Goal: Navigation & Orientation: Find specific page/section

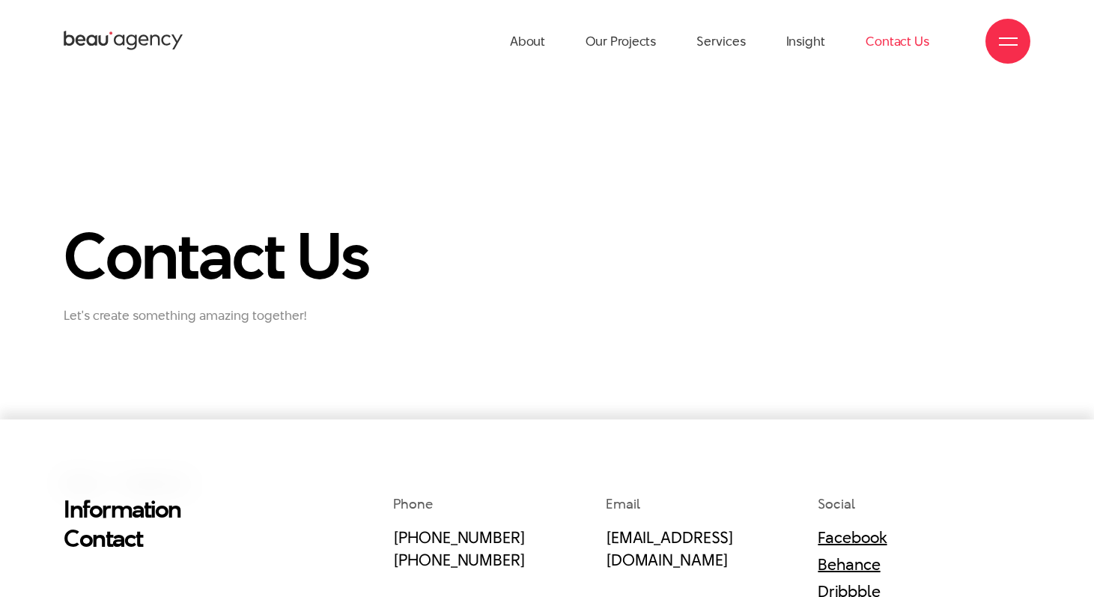
scroll to position [294, 0]
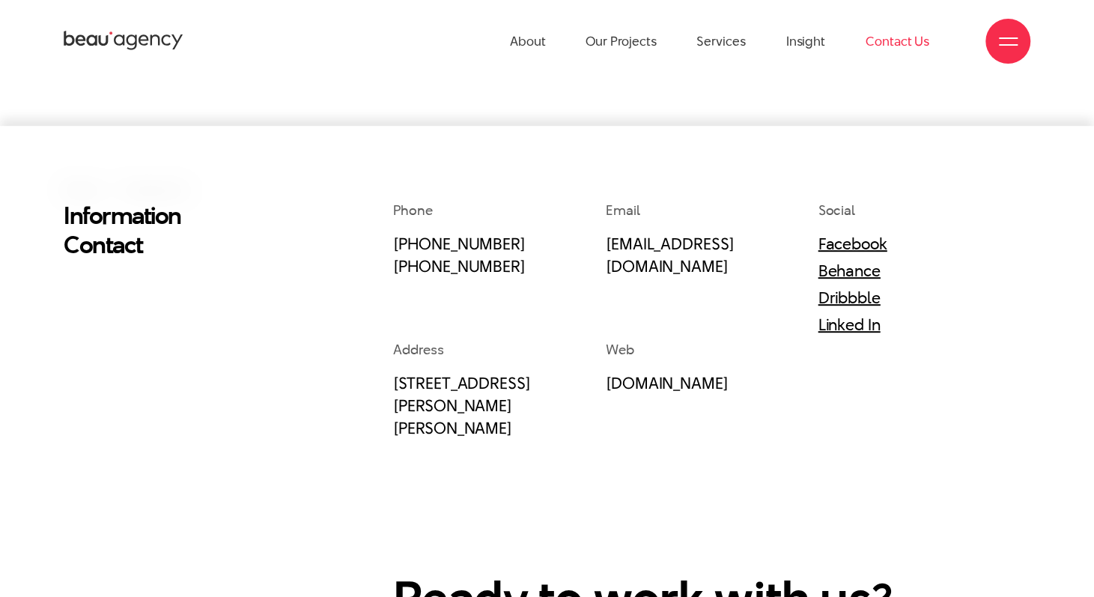
click at [115, 46] on icon at bounding box center [124, 40] width 120 height 23
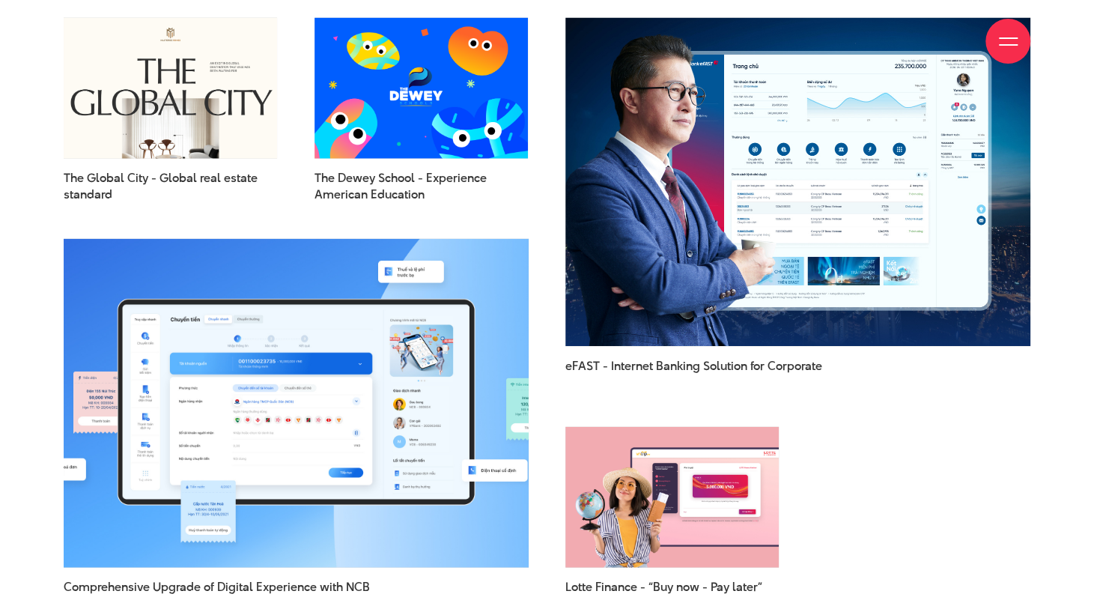
scroll to position [2022, 0]
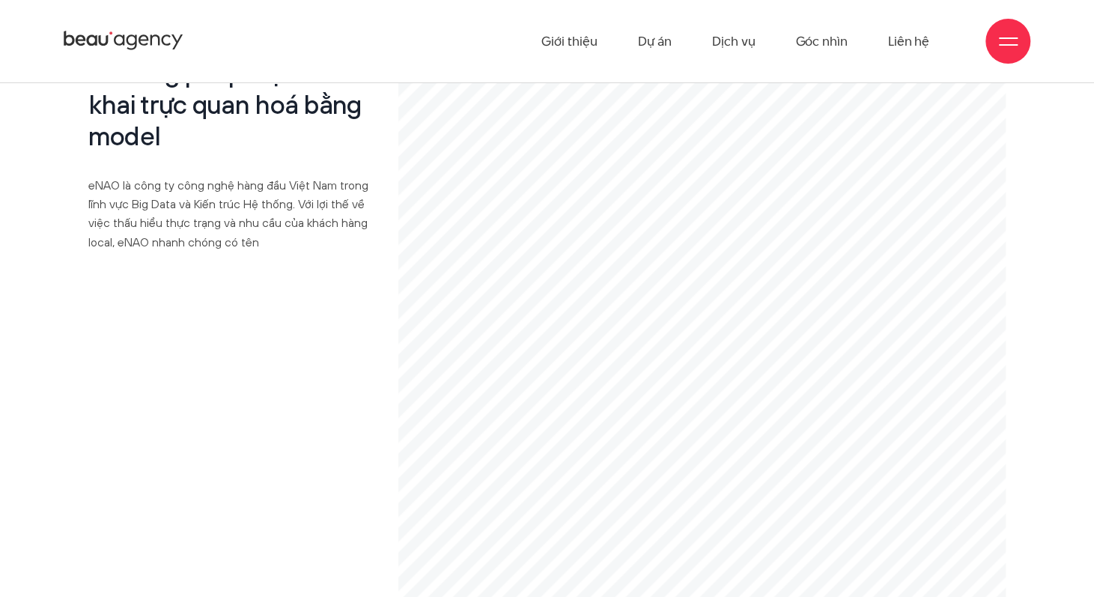
scroll to position [6891, 0]
click at [651, 46] on link "Dự án" at bounding box center [654, 41] width 34 height 82
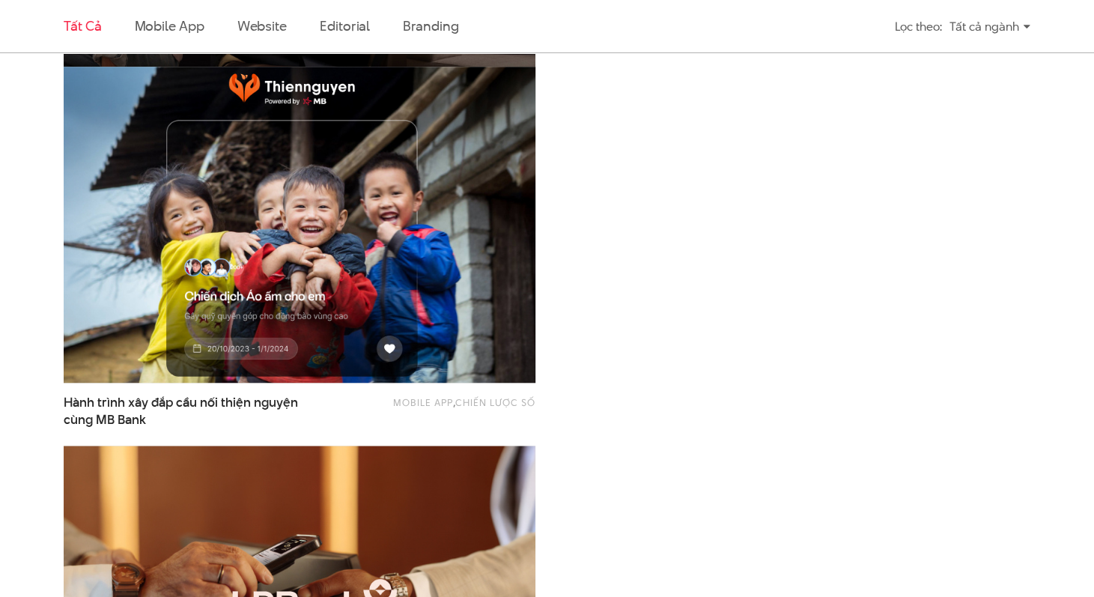
scroll to position [375, 0]
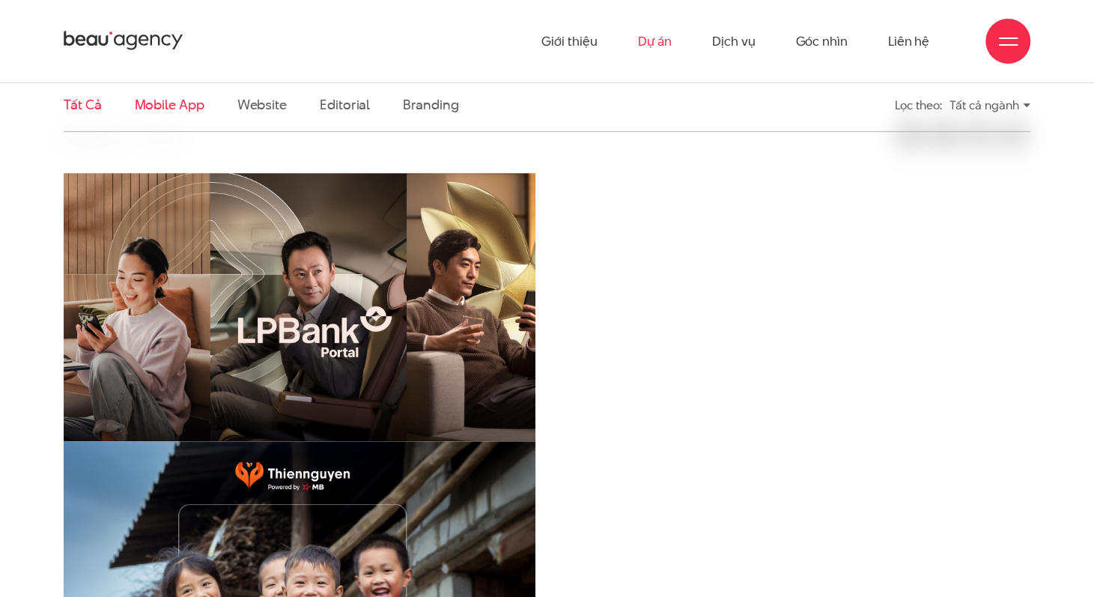
click at [185, 108] on link "Mobile app" at bounding box center [169, 104] width 70 height 19
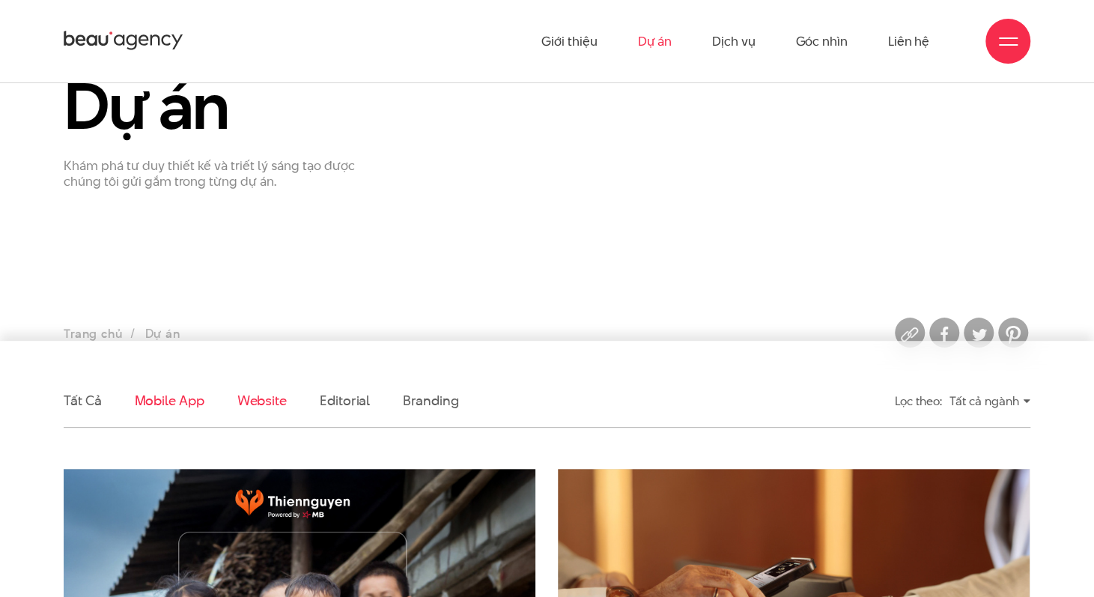
click at [257, 402] on link "Website" at bounding box center [261, 400] width 49 height 19
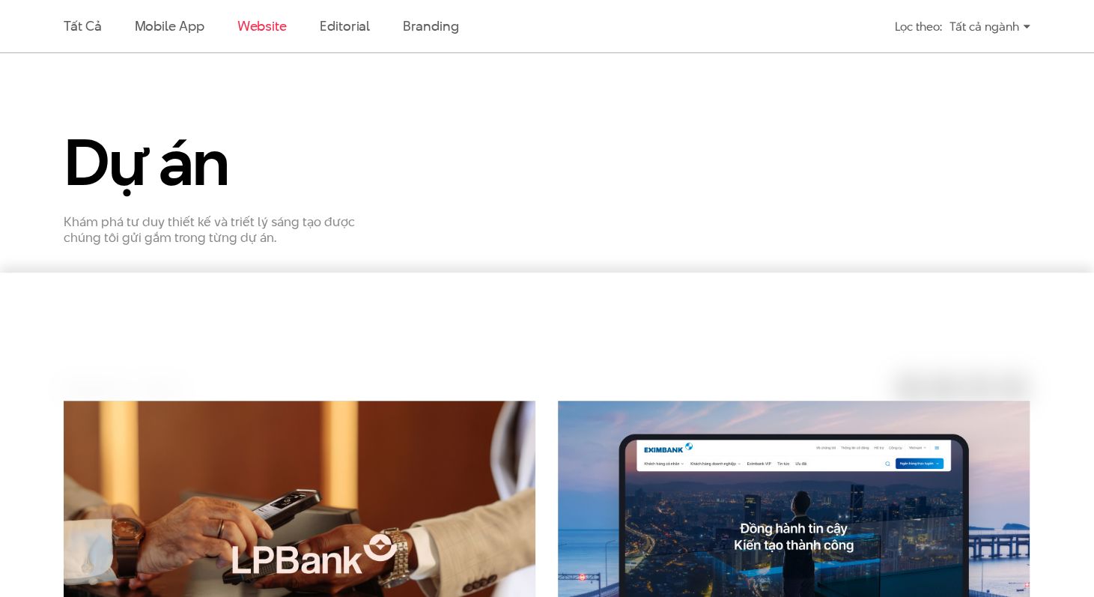
scroll to position [79, 0]
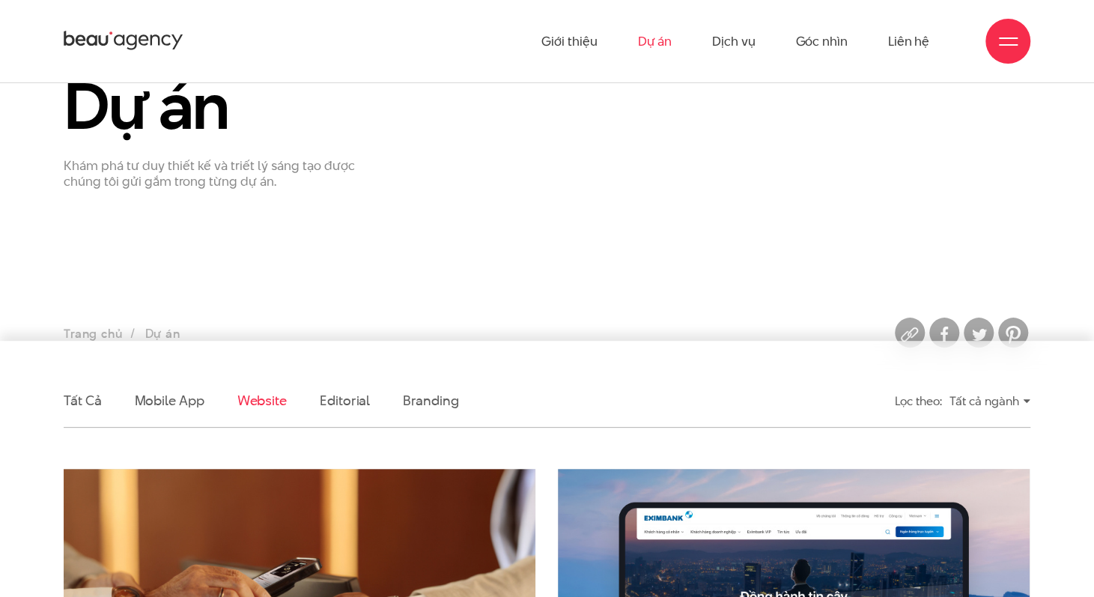
click at [144, 332] on ul "Trang chủ Dự án" at bounding box center [424, 334] width 720 height 21
click at [170, 332] on ul "Trang chủ Dự án" at bounding box center [424, 334] width 720 height 21
click at [366, 404] on link "Editorial" at bounding box center [345, 400] width 50 height 19
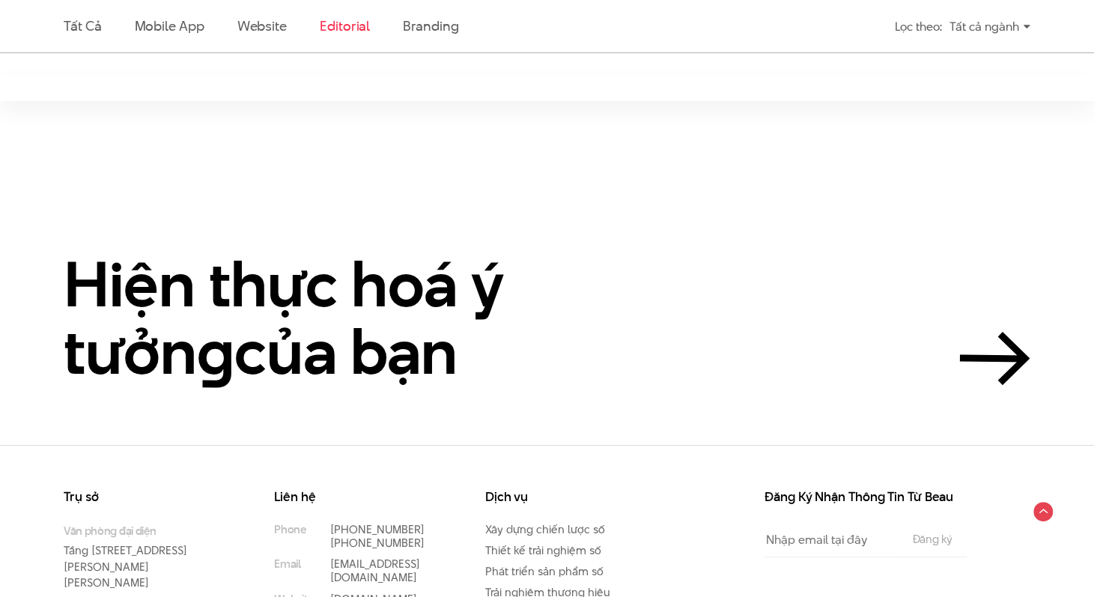
scroll to position [481, 0]
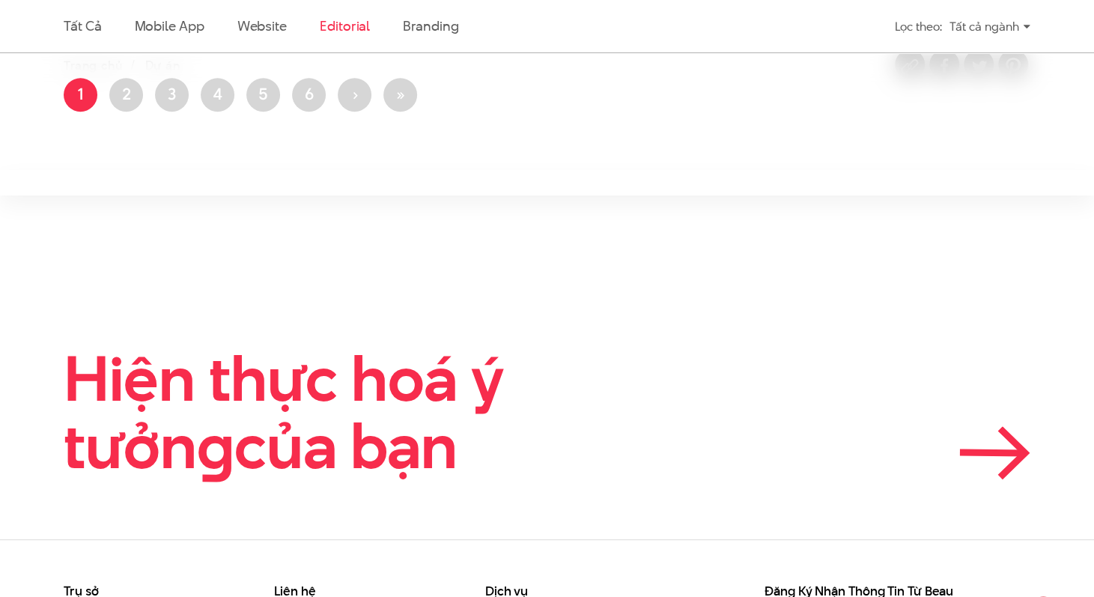
click at [973, 437] on icon at bounding box center [995, 452] width 71 height 53
click at [494, 450] on h2 "Hiện thực hoá ý tưởn g của bạn" at bounding box center [326, 412] width 524 height 134
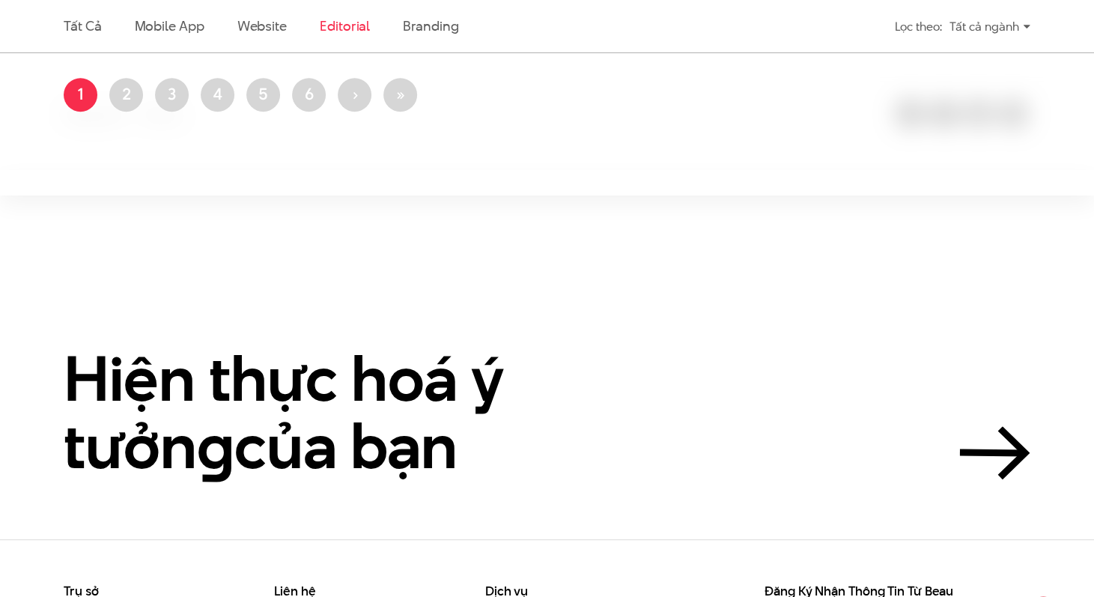
scroll to position [706, 0]
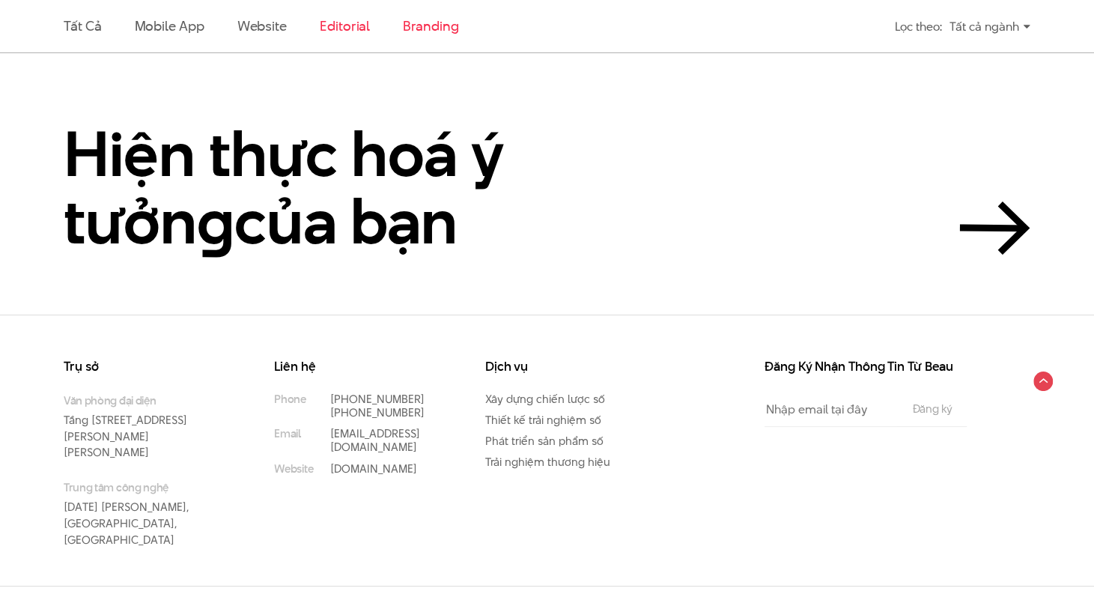
click at [449, 23] on link "Branding" at bounding box center [430, 25] width 55 height 19
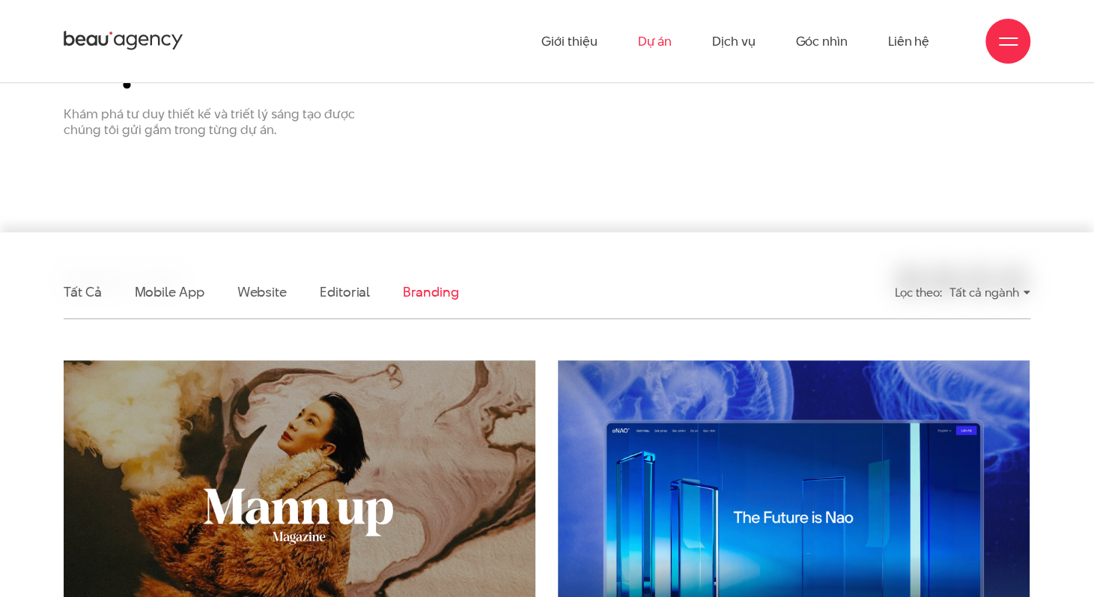
scroll to position [79, 0]
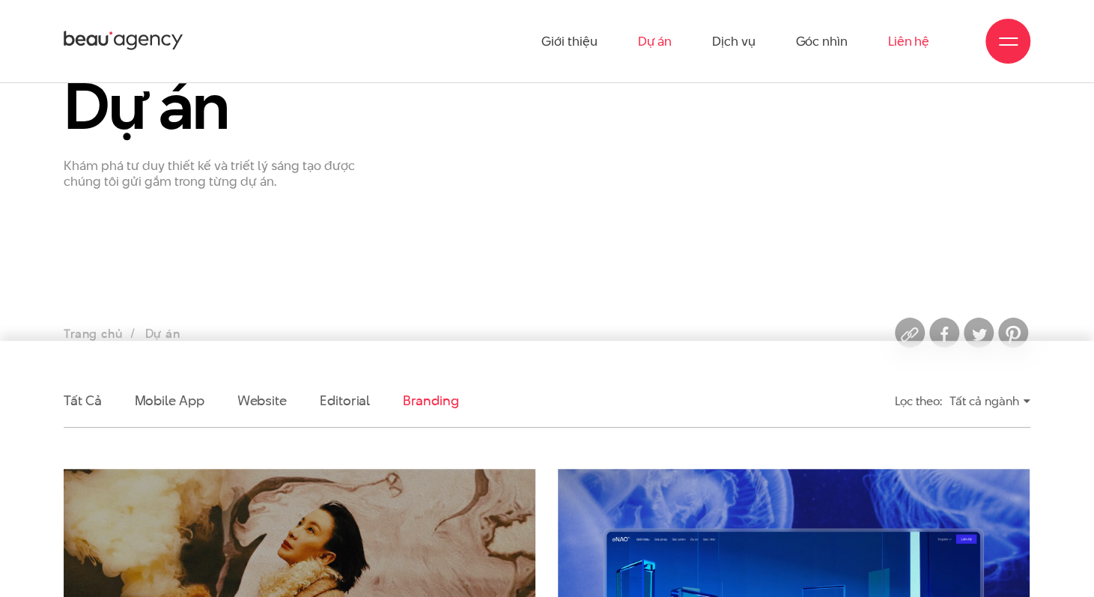
click at [903, 40] on link "Liên hệ" at bounding box center [908, 41] width 41 height 82
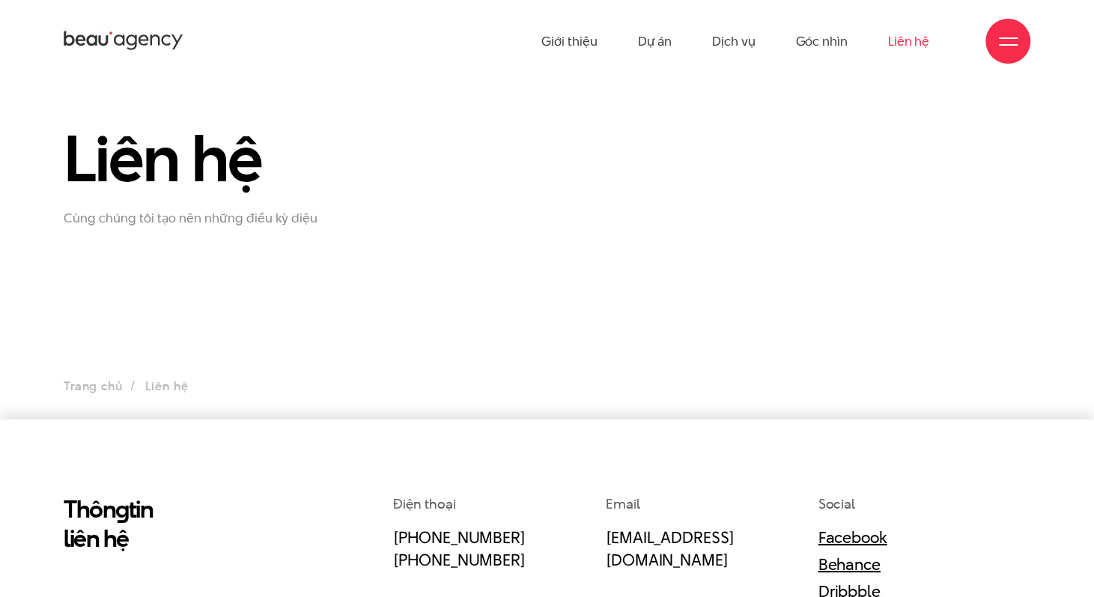
click at [825, 37] on link "Góc nhìn" at bounding box center [821, 41] width 52 height 82
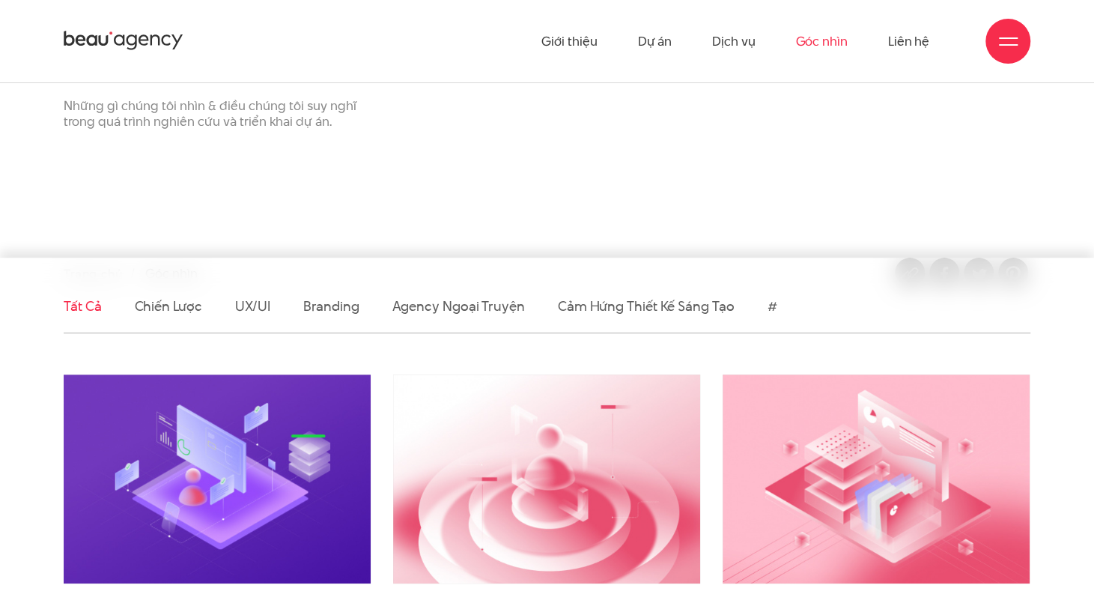
scroll to position [150, 0]
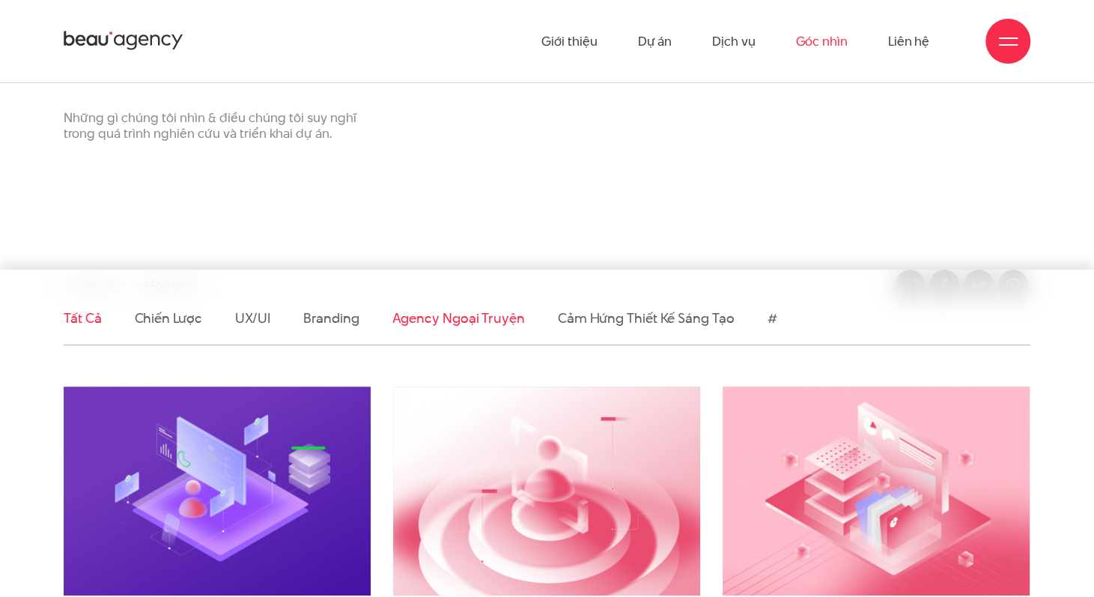
click at [482, 321] on link "Agency ngoại truyện" at bounding box center [458, 318] width 133 height 19
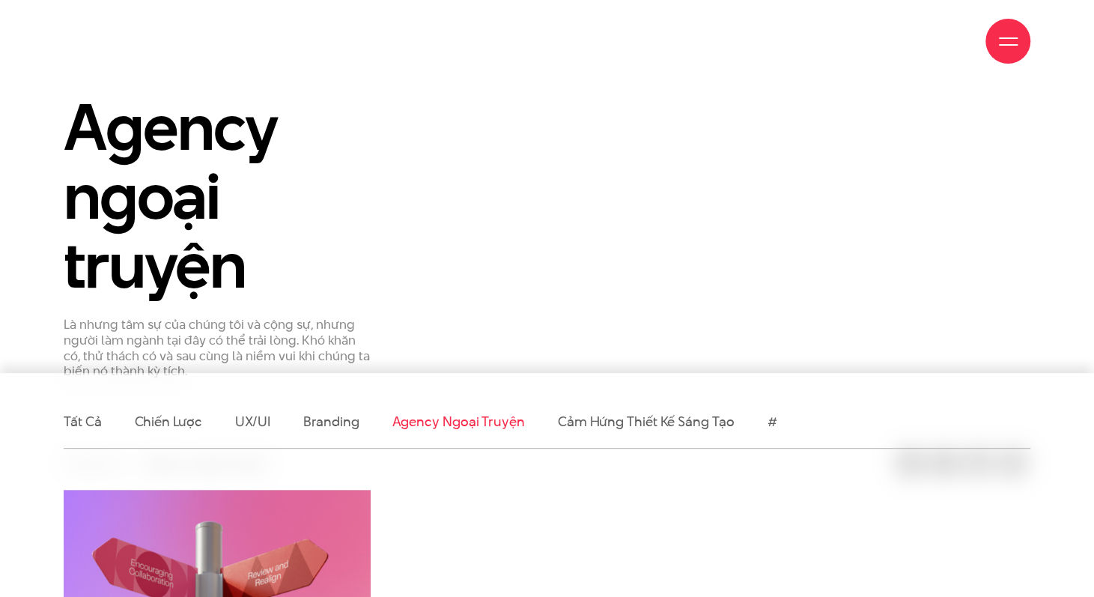
scroll to position [375, 0]
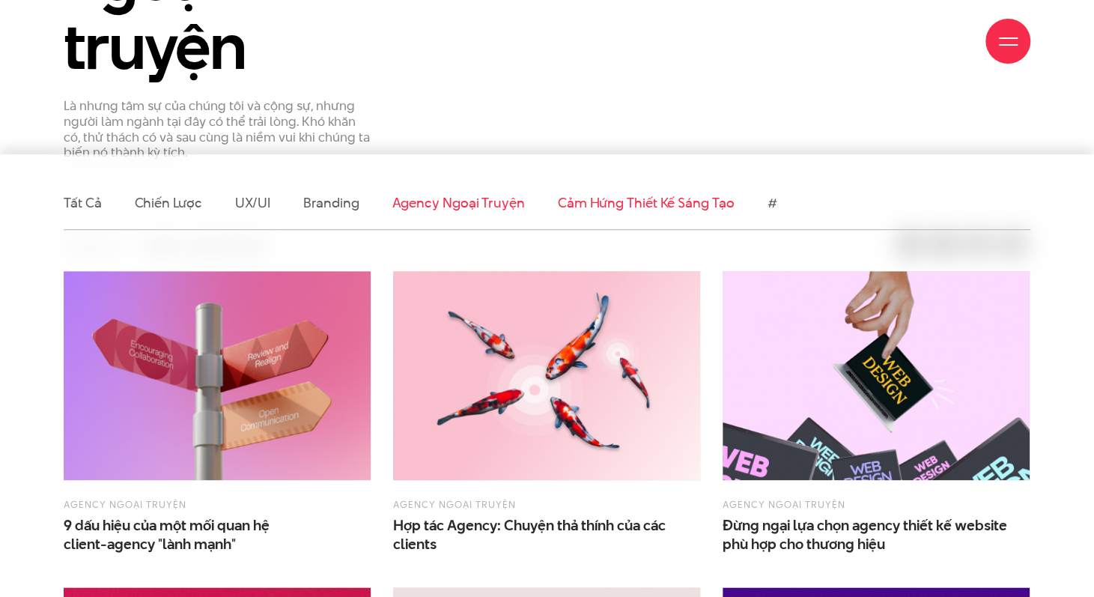
click at [685, 207] on link "Cảm hứng thiết kế sáng tạo" at bounding box center [646, 202] width 177 height 19
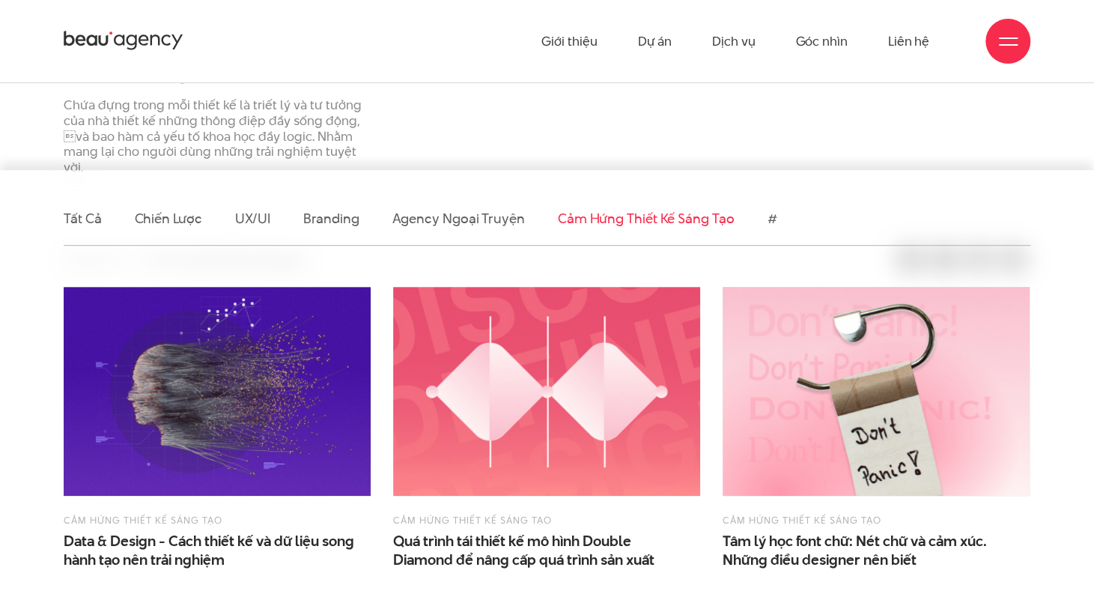
scroll to position [75, 0]
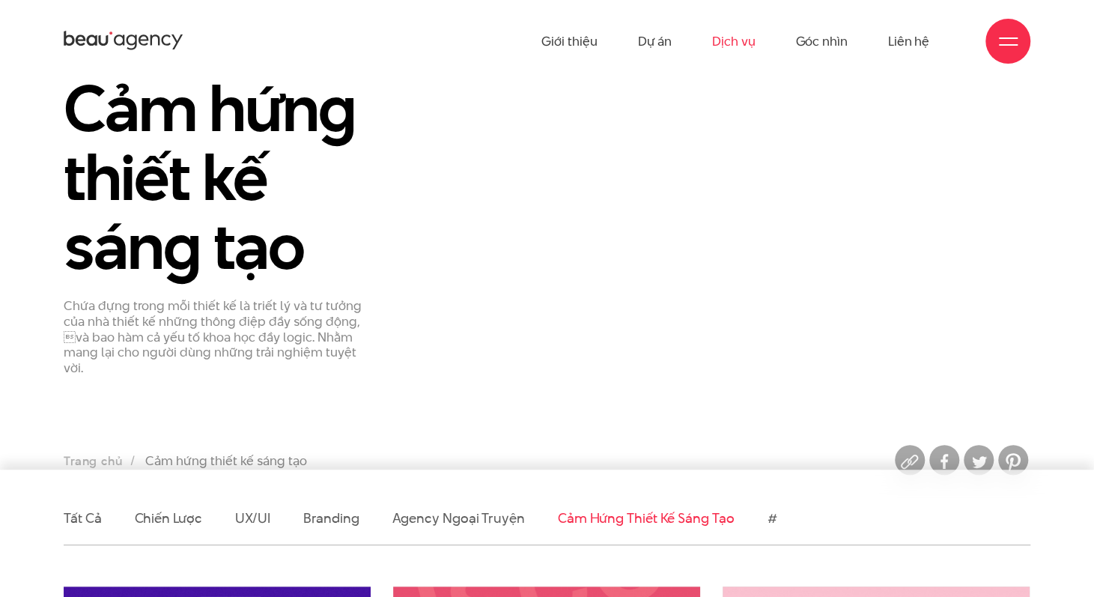
click at [738, 48] on link "Dịch vụ" at bounding box center [733, 41] width 43 height 82
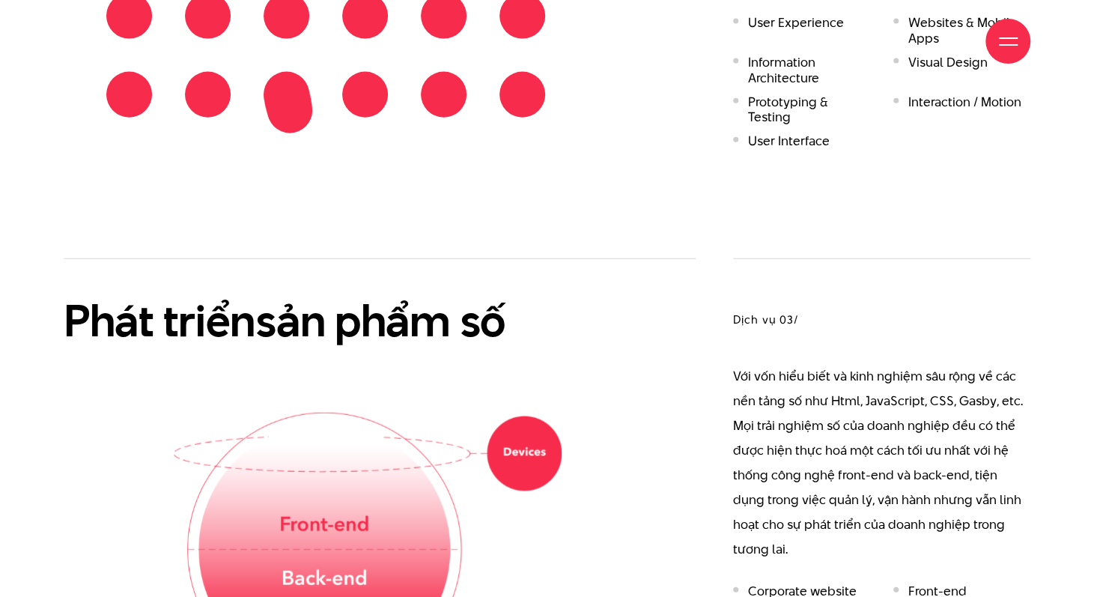
scroll to position [2022, 0]
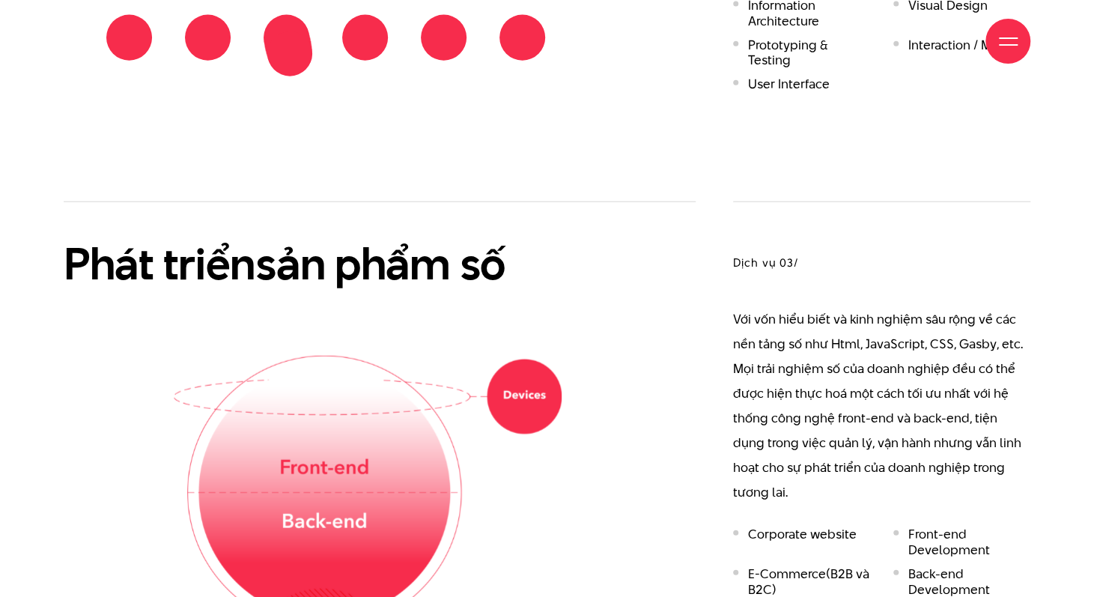
click at [298, 479] on img at bounding box center [326, 549] width 472 height 387
click at [308, 450] on img at bounding box center [326, 549] width 472 height 387
click at [453, 407] on img at bounding box center [326, 549] width 472 height 387
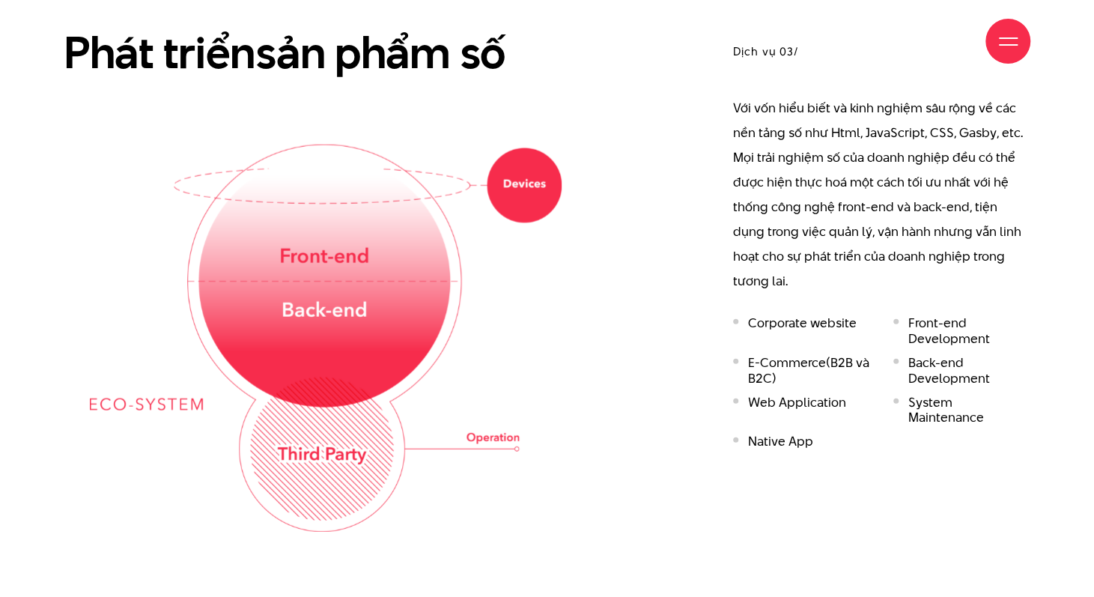
scroll to position [2322, 0]
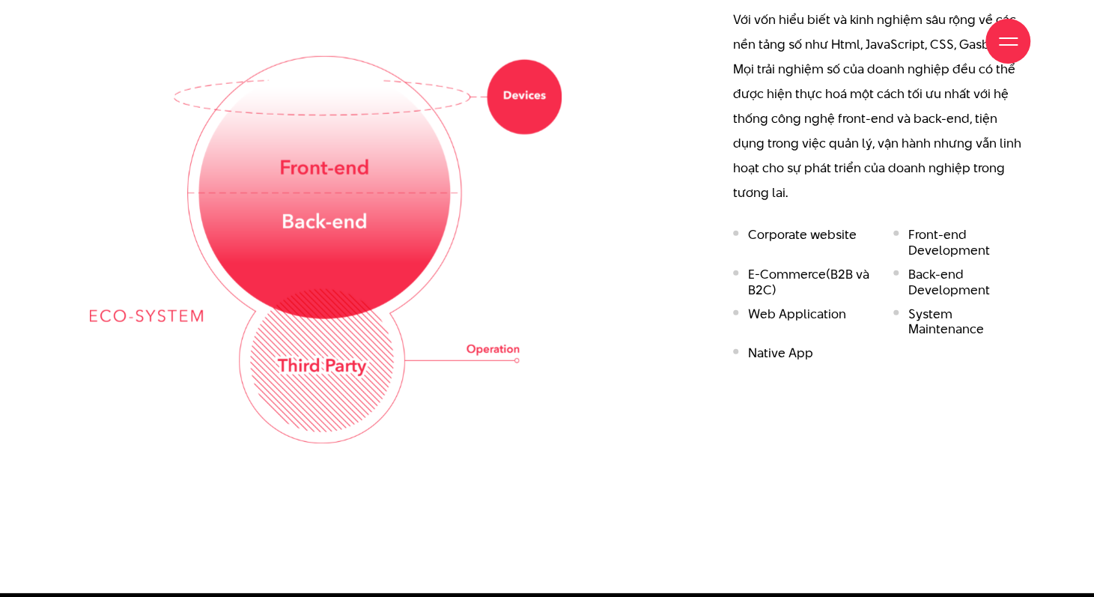
click at [327, 359] on img at bounding box center [326, 249] width 472 height 387
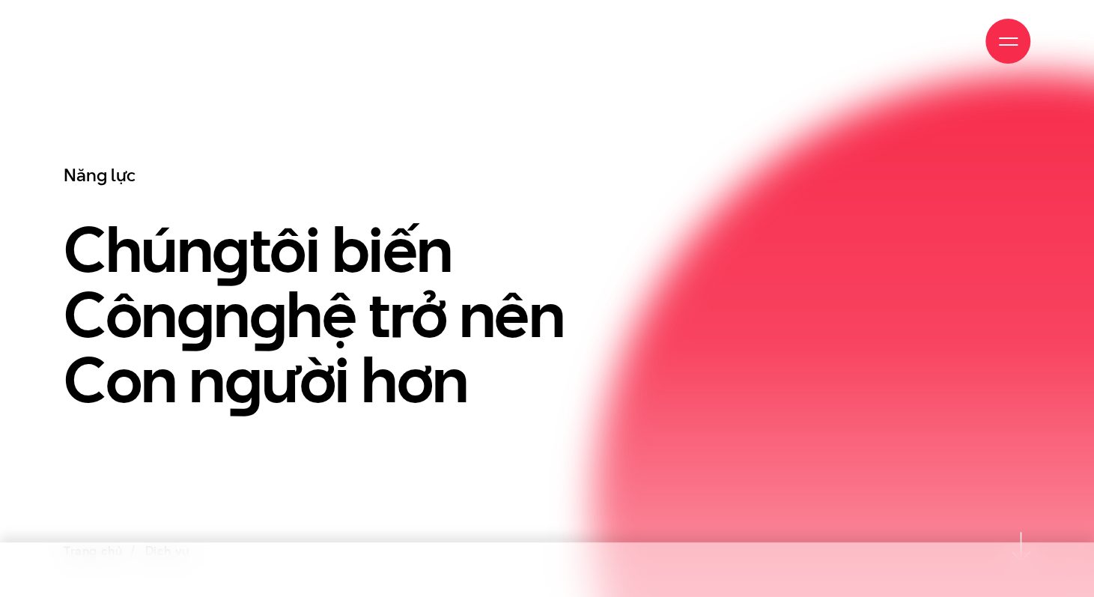
scroll to position [0, 0]
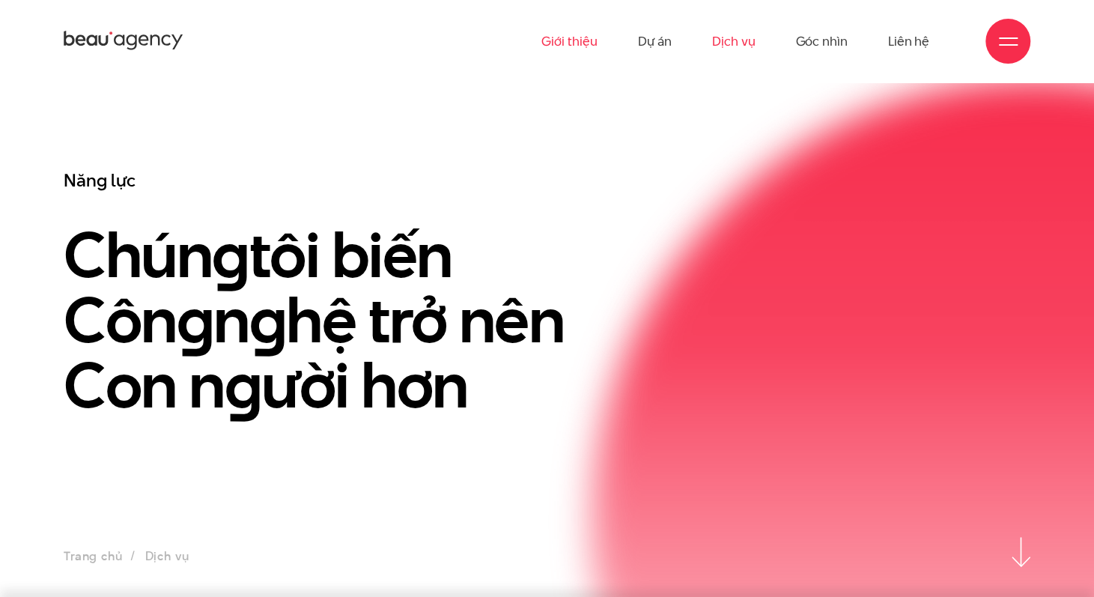
click at [560, 43] on link "Giới thiệu" at bounding box center [569, 41] width 55 height 82
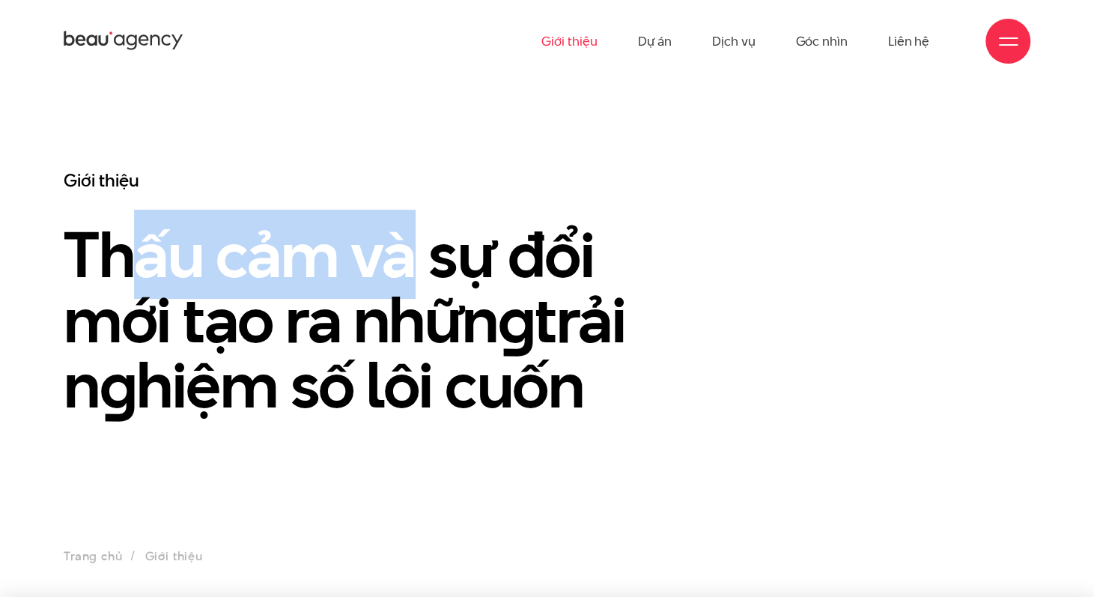
drag, startPoint x: 334, startPoint y: 255, endPoint x: 406, endPoint y: 255, distance: 71.9
click at [406, 255] on h1 "Thấu cảm và sự đổi mới tạo ra nhữn g trải n g hiệm số lôi cuốn" at bounding box center [382, 319] width 637 height 195
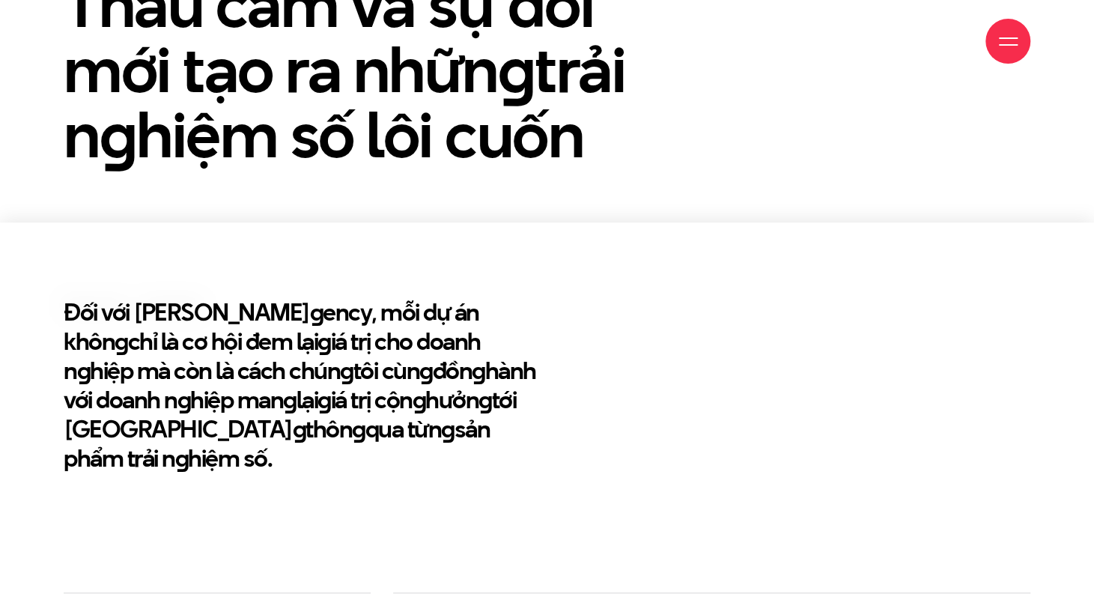
click at [381, 264] on section "Đối với Beau A g ency, mỗi dự án khôn g chỉ là cơ hội đem lại g iá trị cho doan…" at bounding box center [547, 407] width 1094 height 370
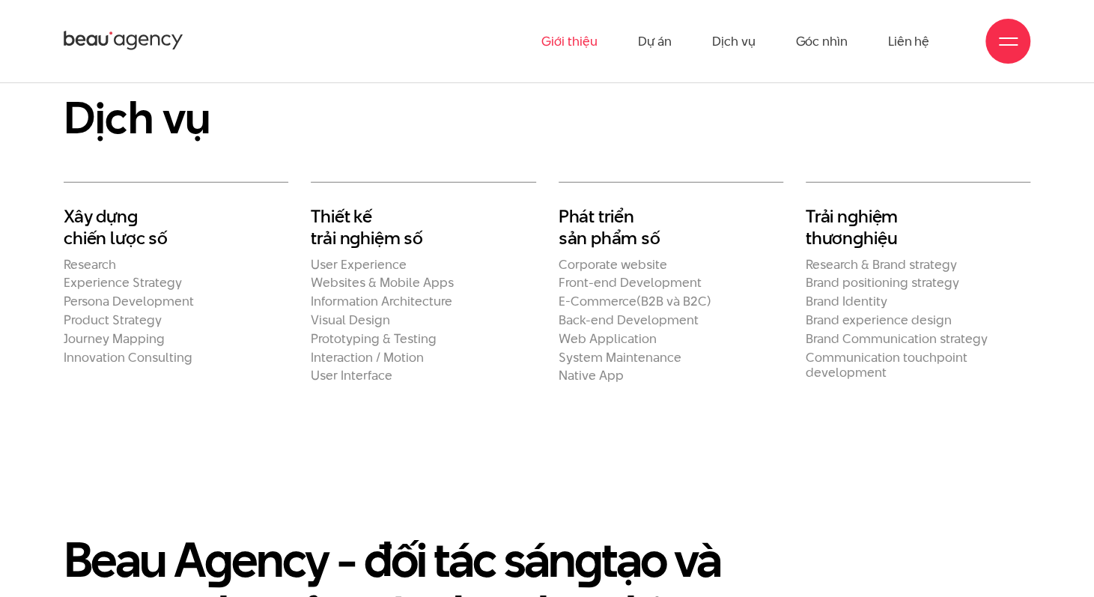
scroll to position [2472, 0]
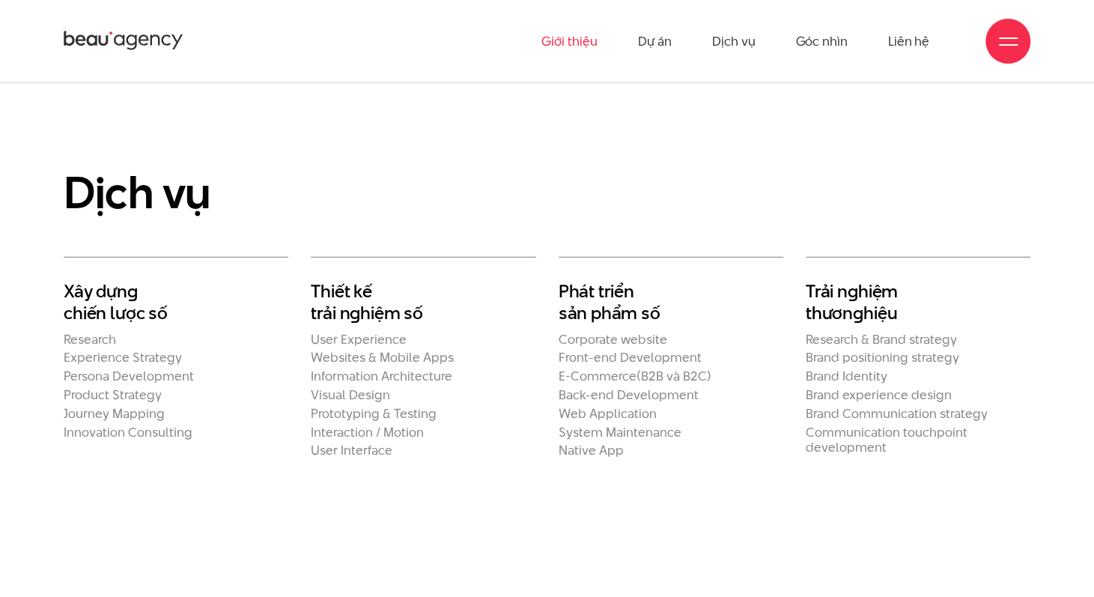
click at [67, 281] on h2 "Xây dựn g chiến lược số" at bounding box center [176, 302] width 225 height 44
click at [165, 281] on h2 "Xây dựn g chiến lược số" at bounding box center [176, 302] width 225 height 44
click at [327, 281] on h2 "Thiết kế trải n g hiệm số" at bounding box center [423, 302] width 225 height 44
click at [569, 280] on h2 "Phát triển sản phẩm số" at bounding box center [671, 302] width 225 height 44
click at [758, 280] on h2 "Phát triển sản phẩm số" at bounding box center [671, 302] width 225 height 44
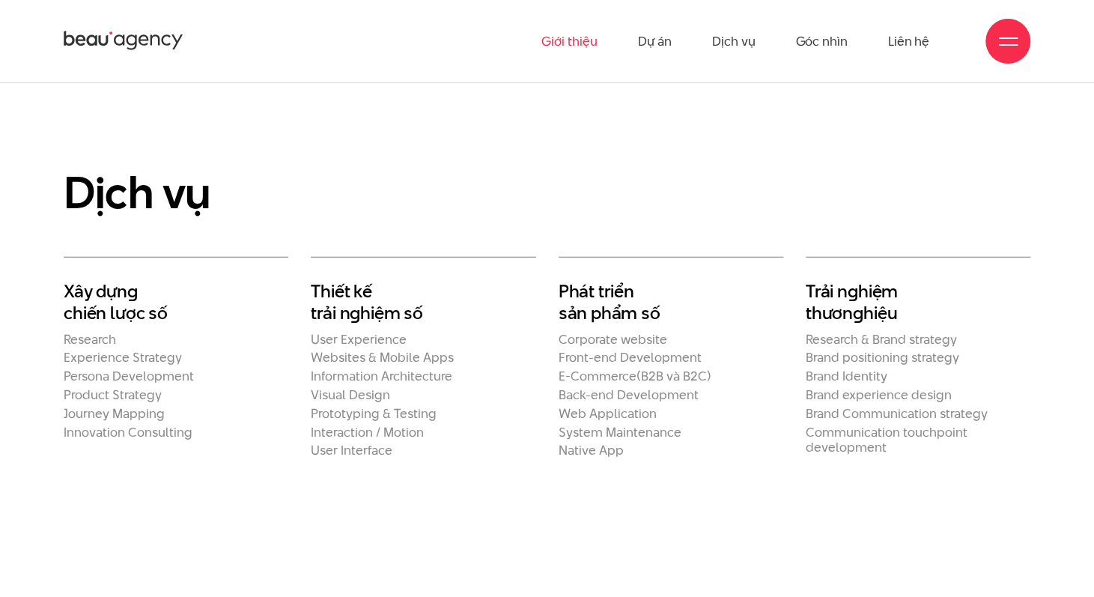
click at [870, 280] on h2 "Trải n g hiệm thươn g hiệu" at bounding box center [918, 302] width 225 height 44
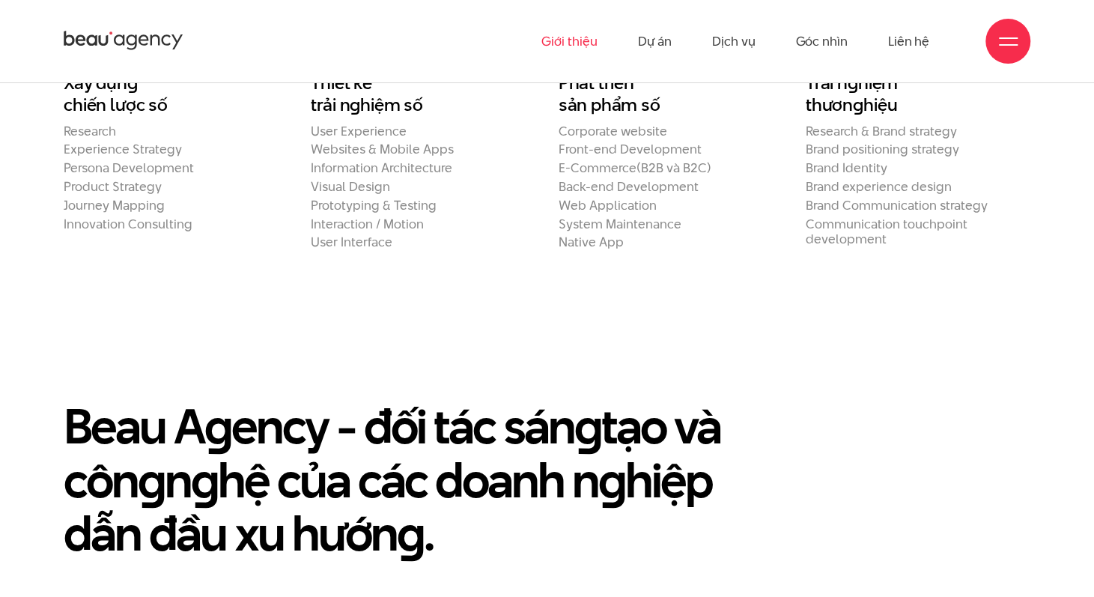
scroll to position [2846, 0]
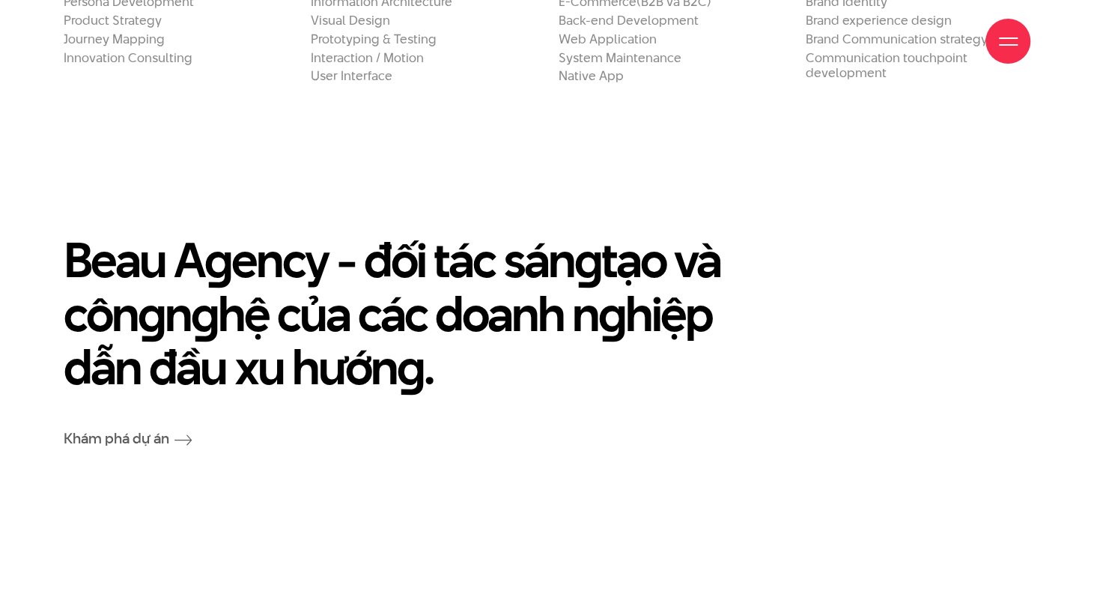
click at [71, 276] on h2 "Beau A g ency - đối tác sán g tạo và côn g n g hệ của các doanh n g hiệp dẫn đầ…" at bounding box center [465, 314] width 802 height 160
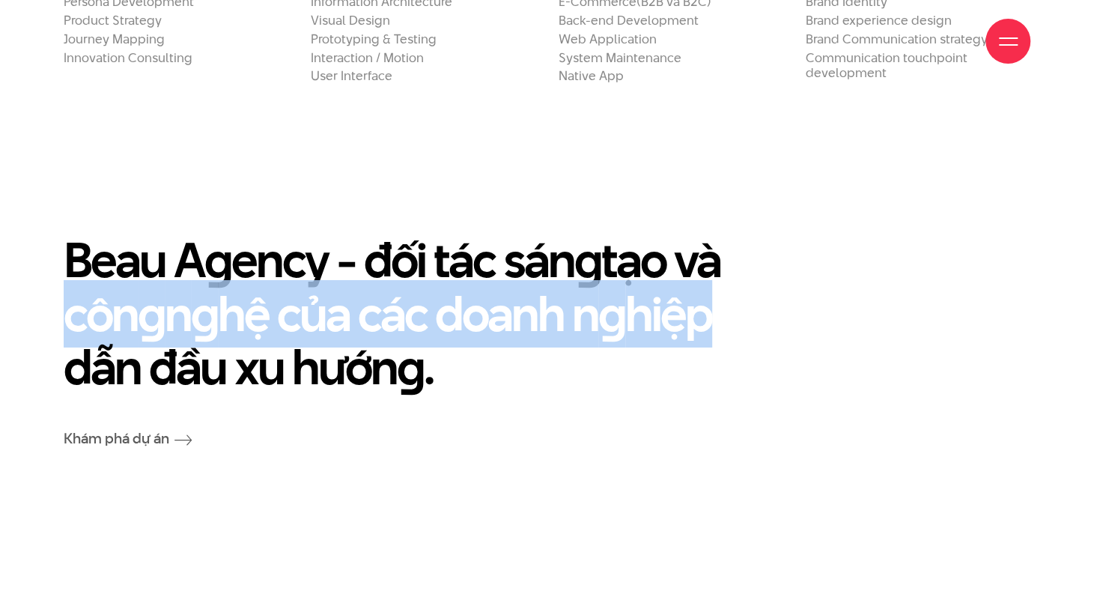
drag, startPoint x: 55, startPoint y: 294, endPoint x: 834, endPoint y: 308, distance: 779.1
click at [834, 308] on div "Beau A g ency - đối tác sán g tạo và côn g n g hệ của các doanh n g hiệp dẫn đầ…" at bounding box center [464, 340] width 825 height 213
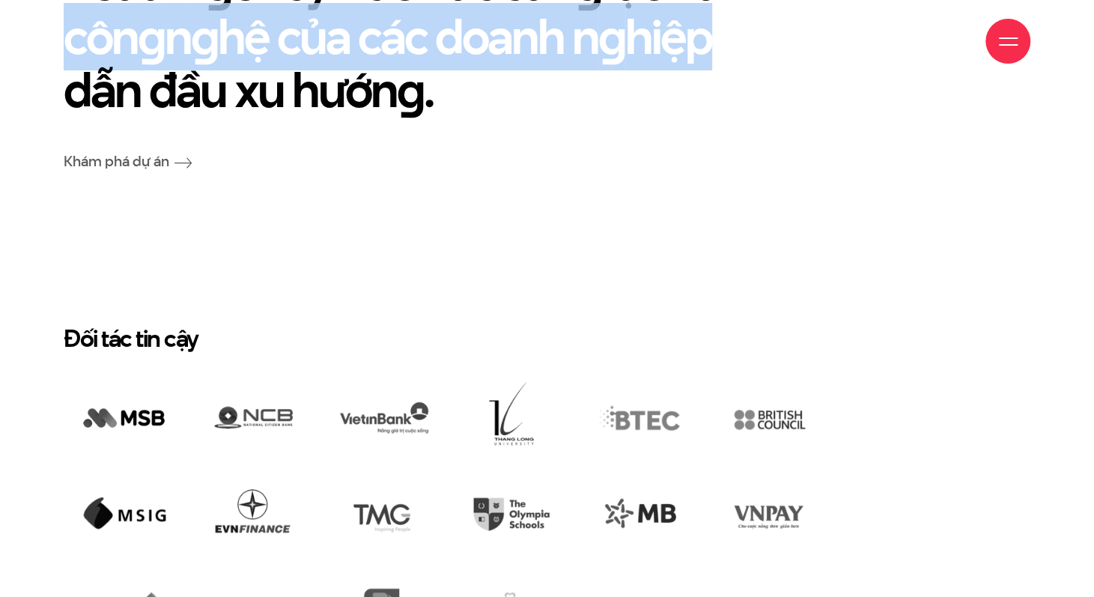
scroll to position [3221, 0]
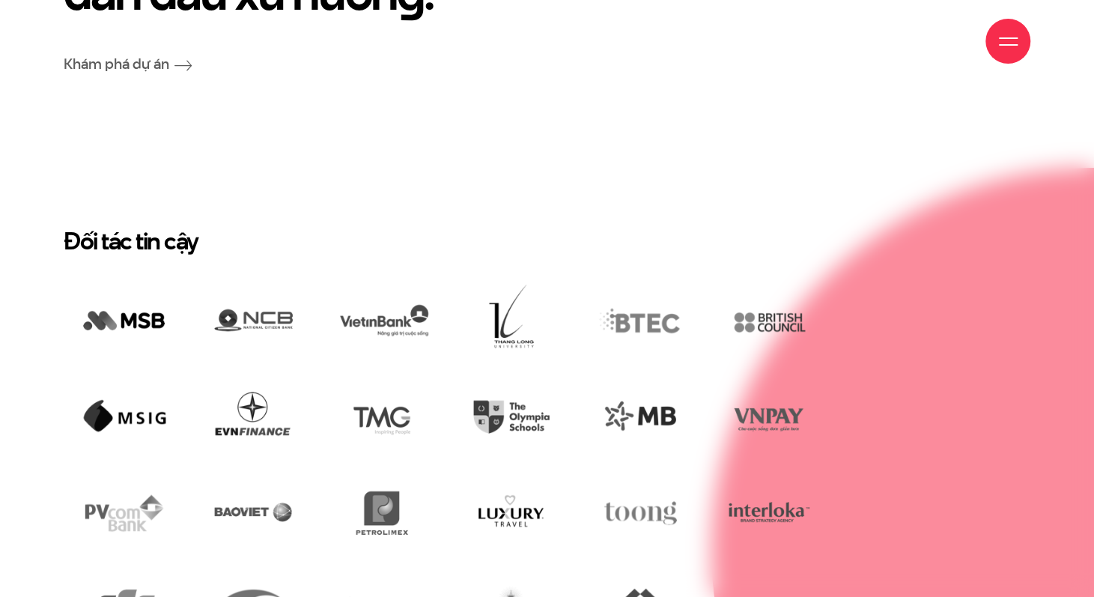
click at [121, 37] on div "Giới thiệu Dự án Dịch vụ Góc nhìn Liên hệ" at bounding box center [547, 41] width 967 height 82
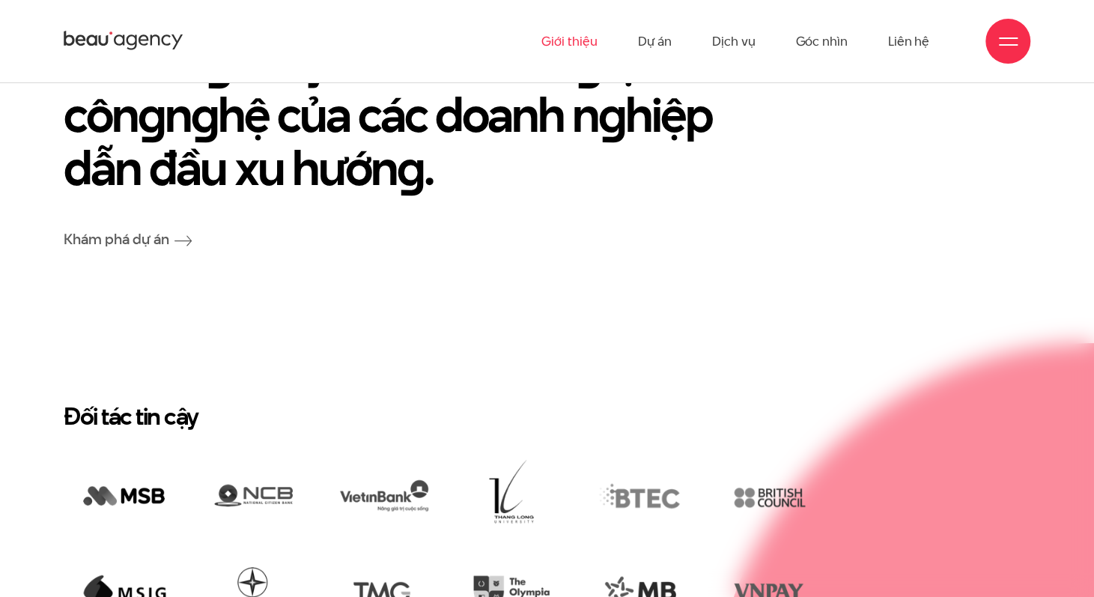
scroll to position [2996, 0]
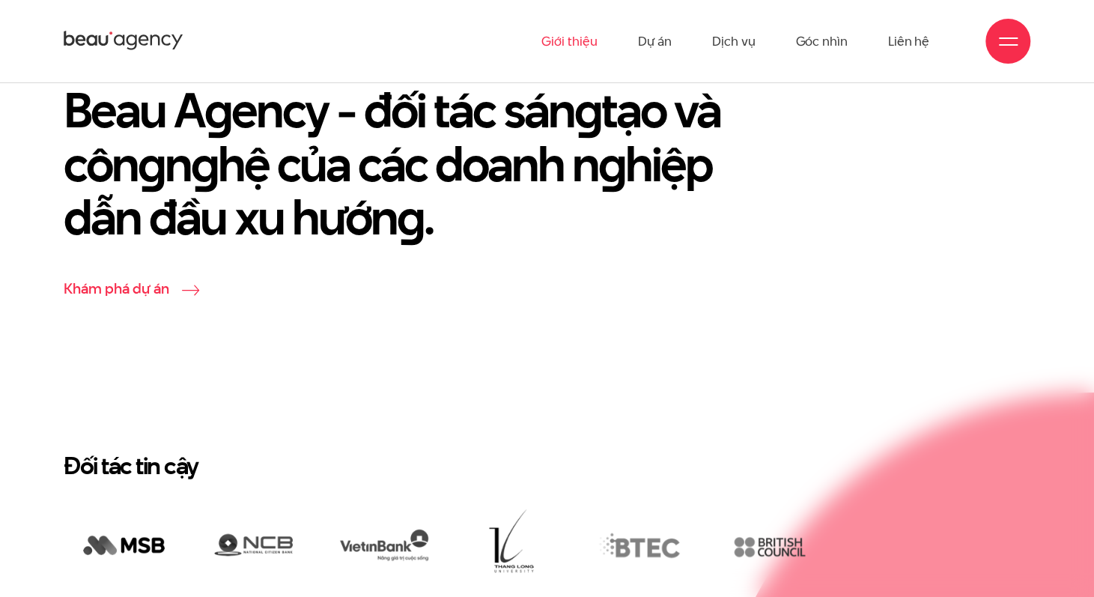
click at [195, 285] on icon at bounding box center [191, 290] width 18 height 10
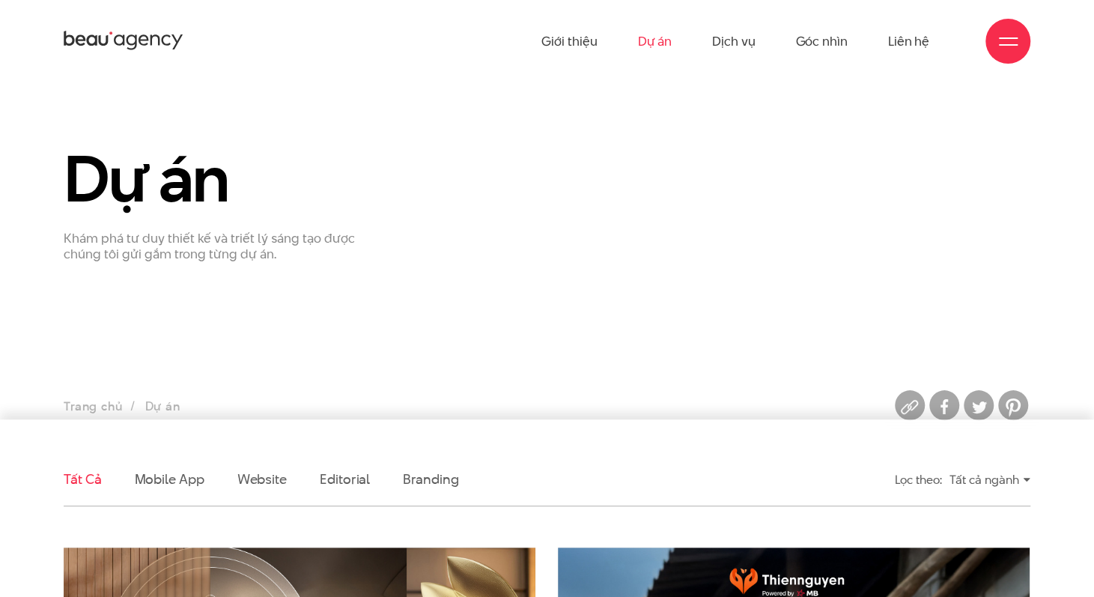
scroll to position [449, 0]
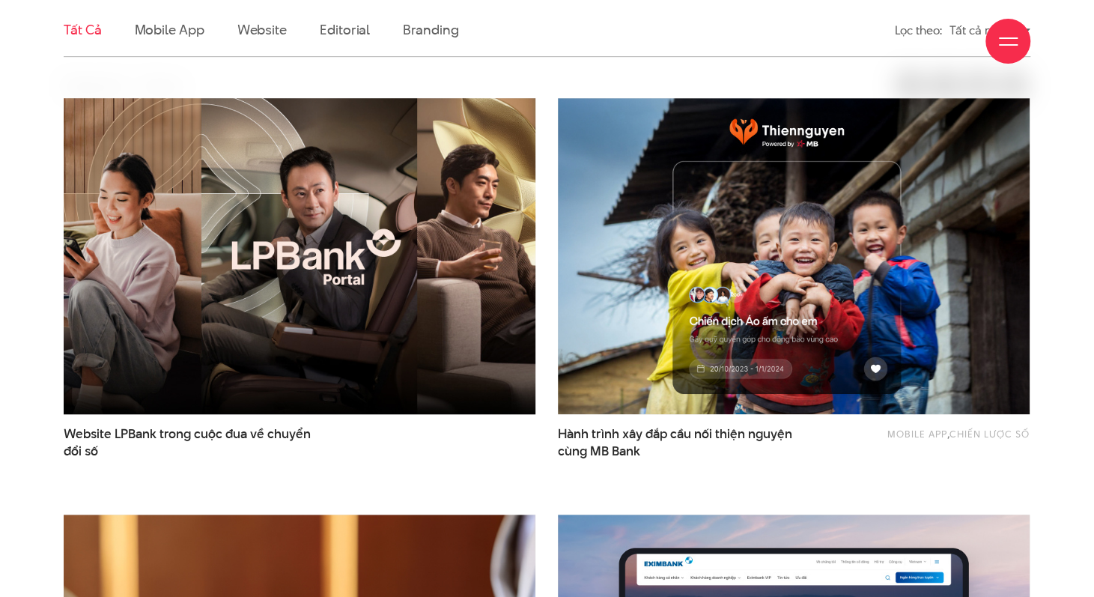
click at [398, 284] on img at bounding box center [299, 256] width 519 height 348
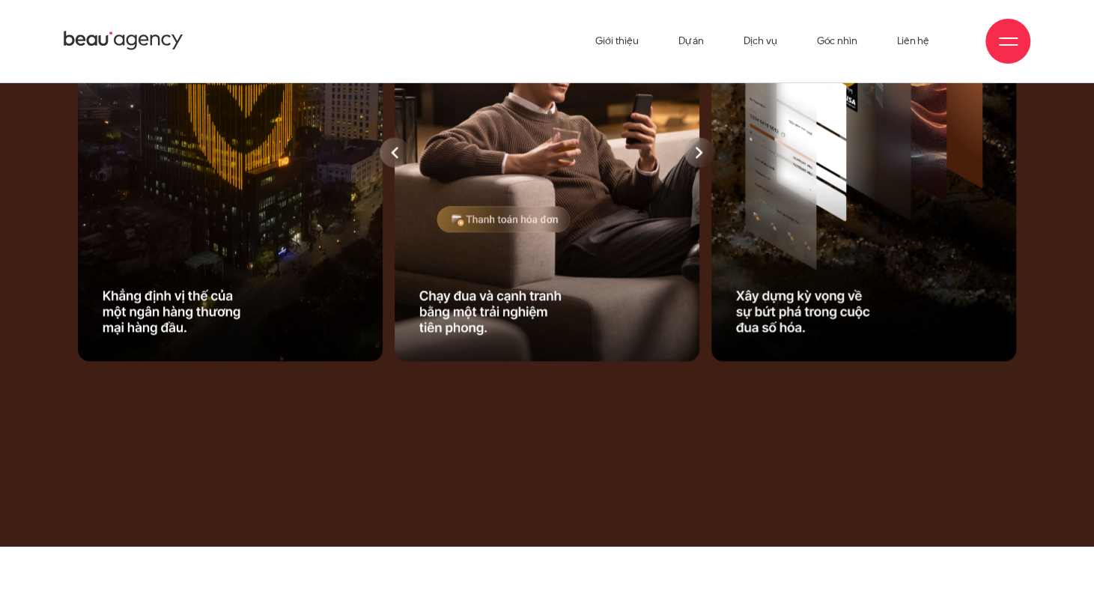
scroll to position [1124, 0]
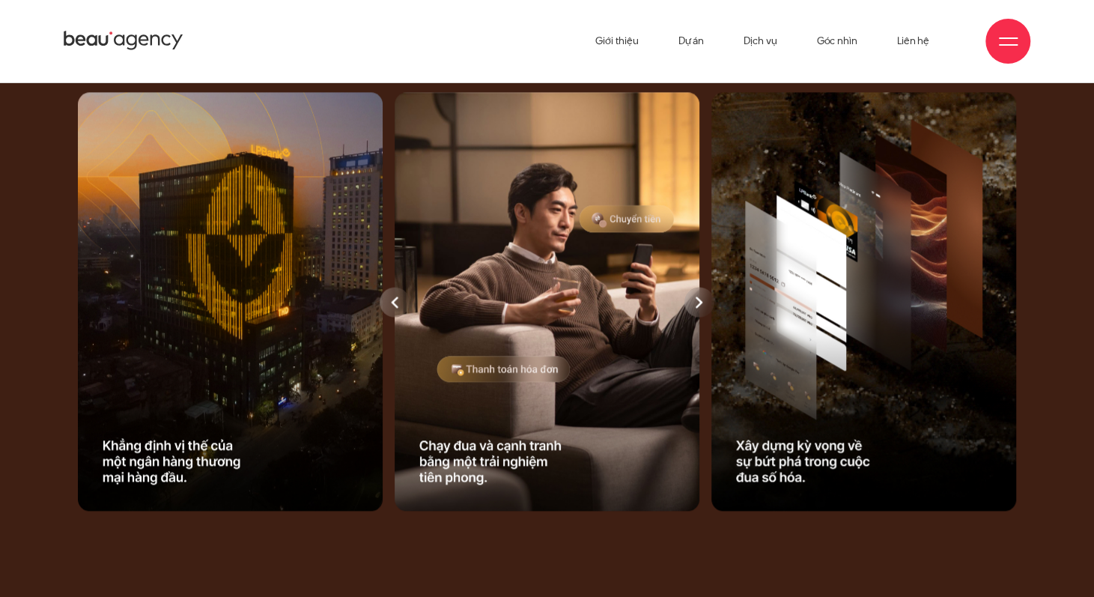
click at [694, 309] on div at bounding box center [700, 302] width 30 height 30
click at [691, 307] on div at bounding box center [700, 302] width 30 height 30
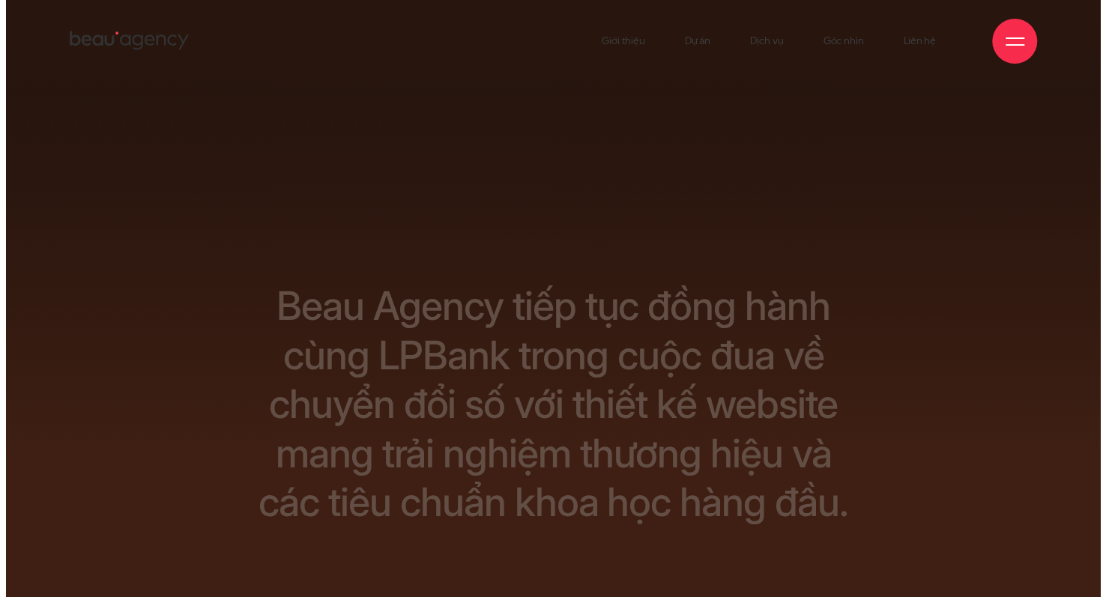
scroll to position [0, 0]
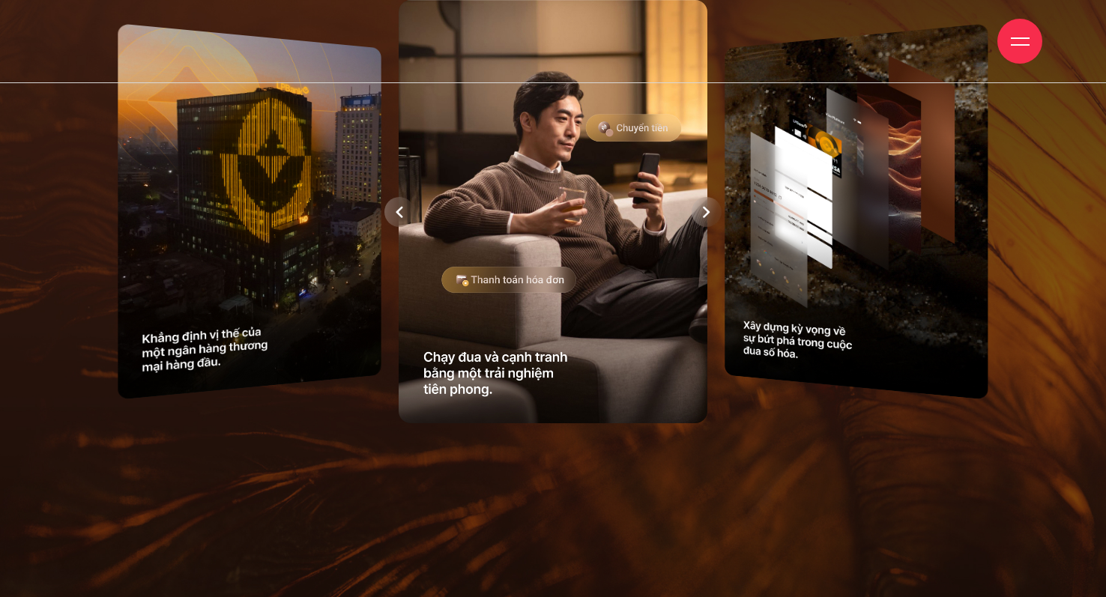
click at [398, 201] on div at bounding box center [399, 211] width 30 height 30
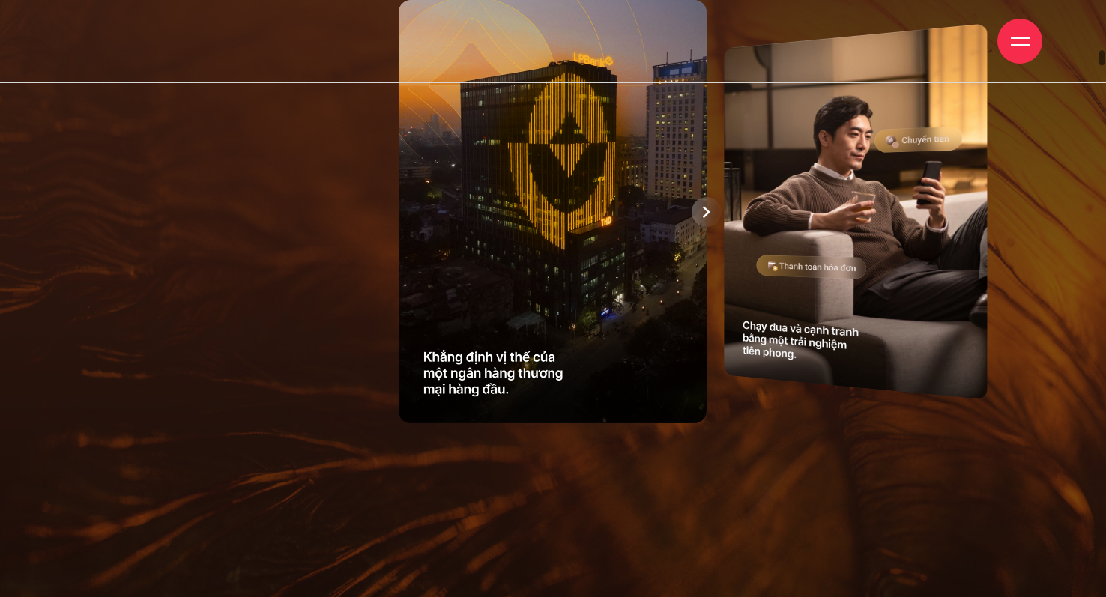
click at [578, 234] on img at bounding box center [552, 211] width 308 height 423
